Goal: Task Accomplishment & Management: Manage account settings

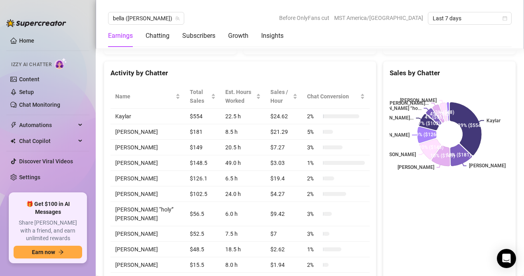
scroll to position [308, 0]
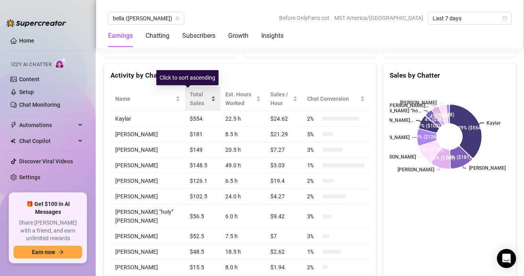
click at [197, 104] on div "Total Sales" at bounding box center [203, 99] width 26 height 18
click at [198, 98] on div "Total Sales" at bounding box center [203, 99] width 26 height 18
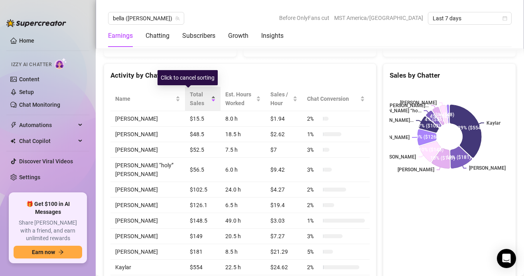
click at [198, 98] on div "Total Sales" at bounding box center [203, 99] width 26 height 18
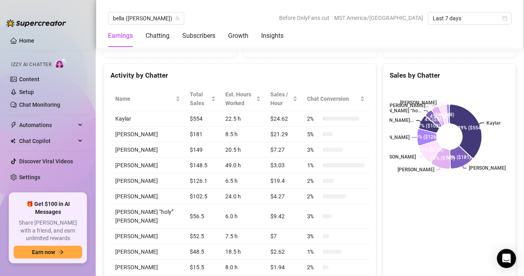
scroll to position [320, 0]
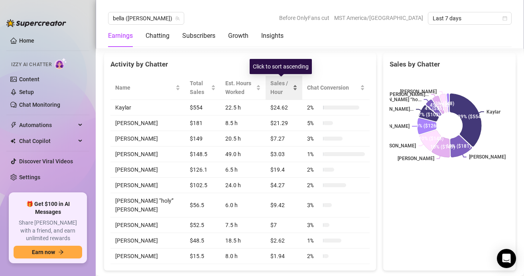
click at [287, 94] on span "Sales / Hour" at bounding box center [280, 88] width 21 height 18
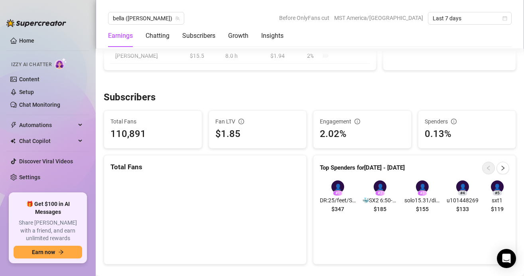
scroll to position [547, 0]
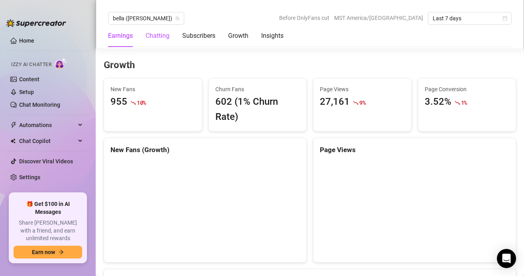
click at [164, 33] on div "Chatting" at bounding box center [157, 36] width 24 height 10
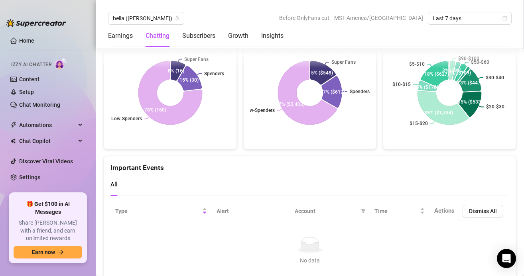
scroll to position [1931, 0]
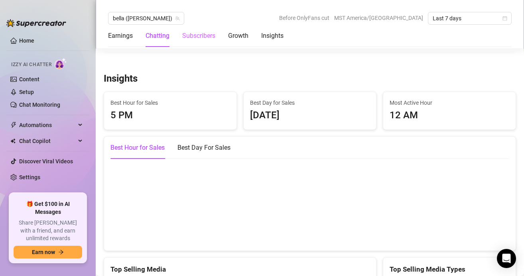
click at [204, 43] on div "Subscribers" at bounding box center [198, 36] width 33 height 22
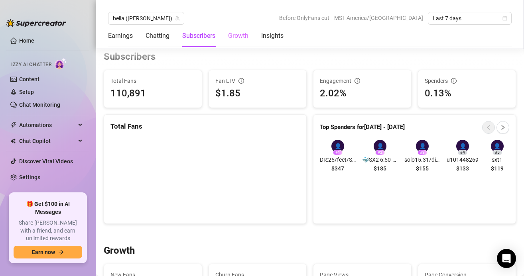
click at [236, 42] on div "Growth" at bounding box center [238, 36] width 20 height 22
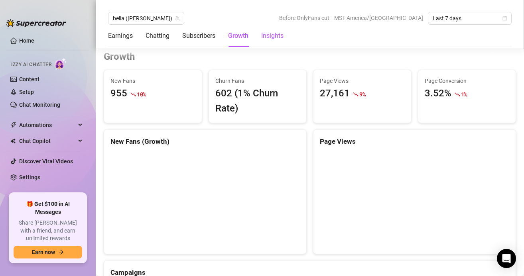
click at [271, 38] on div "Insights" at bounding box center [272, 36] width 22 height 10
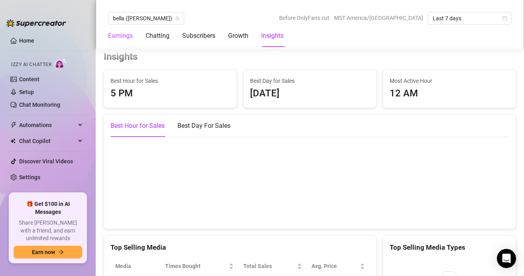
click at [126, 39] on div "Earnings" at bounding box center [120, 36] width 25 height 10
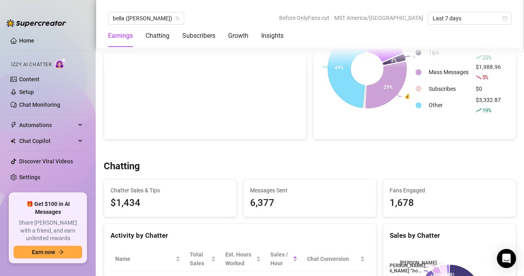
scroll to position [155, 0]
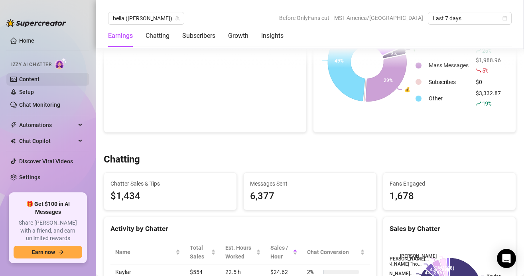
click at [24, 79] on link "Content" at bounding box center [29, 79] width 20 height 6
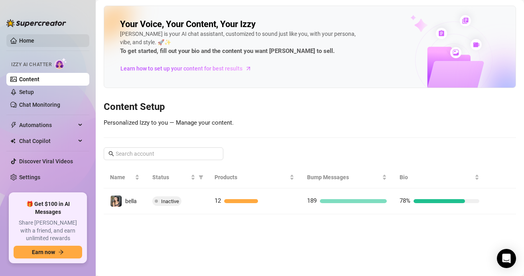
click at [31, 41] on link "Home" at bounding box center [26, 40] width 15 height 6
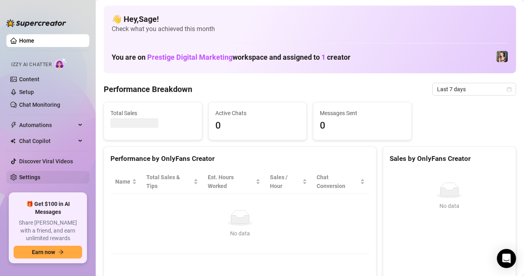
click at [26, 174] on link "Settings" at bounding box center [29, 177] width 21 height 6
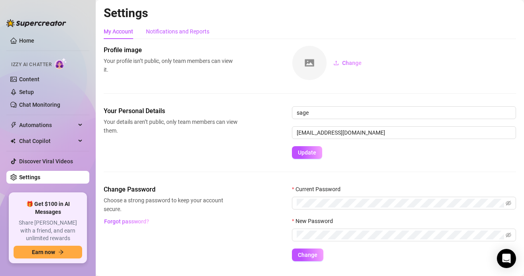
click at [167, 35] on div "Notifications and Reports" at bounding box center [177, 31] width 63 height 9
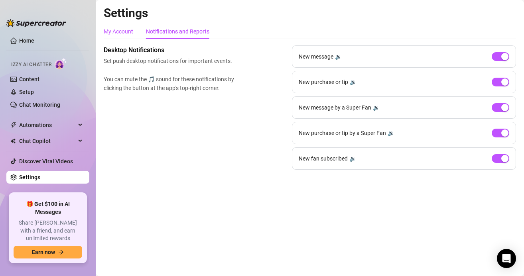
click at [120, 30] on div "My Account" at bounding box center [118, 31] width 29 height 9
